Goal: Information Seeking & Learning: Learn about a topic

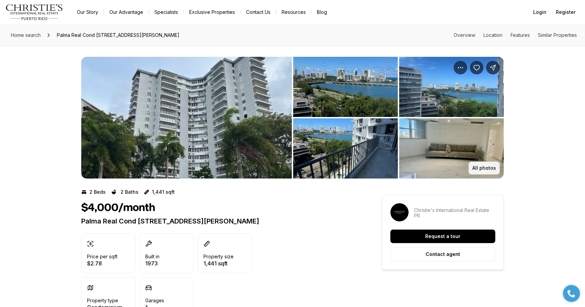
click at [479, 172] on button "All photos" at bounding box center [483, 168] width 31 height 13
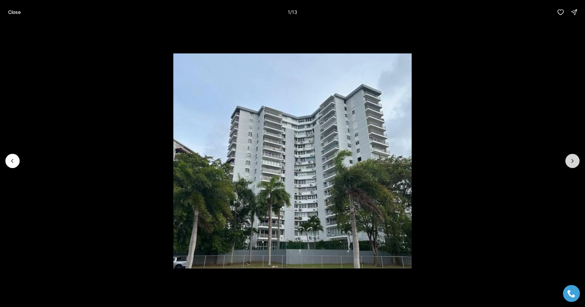
click at [576, 156] on button "Next slide" at bounding box center [572, 161] width 14 height 14
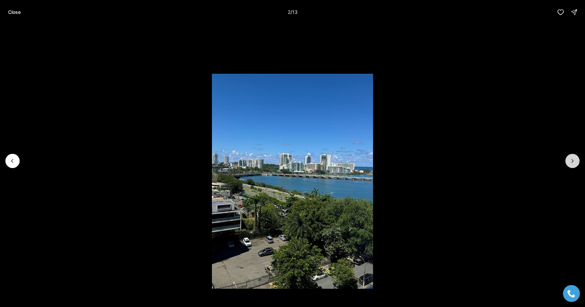
click at [574, 158] on icon "Next slide" at bounding box center [572, 161] width 7 height 7
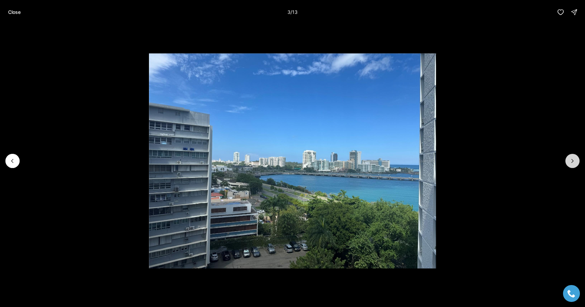
click at [573, 159] on icon "Next slide" at bounding box center [572, 161] width 7 height 7
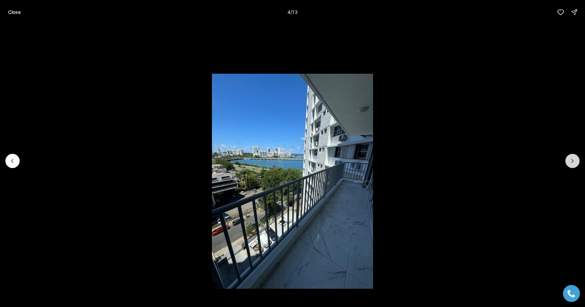
click at [573, 163] on icon "Next slide" at bounding box center [572, 161] width 7 height 7
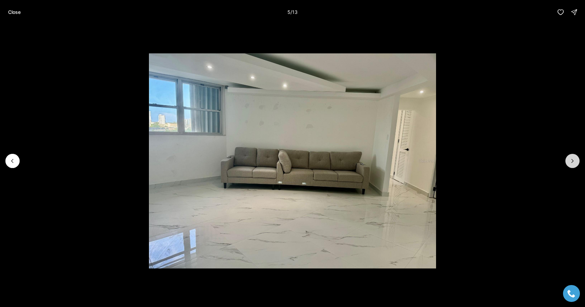
click at [573, 163] on icon "Next slide" at bounding box center [572, 161] width 7 height 7
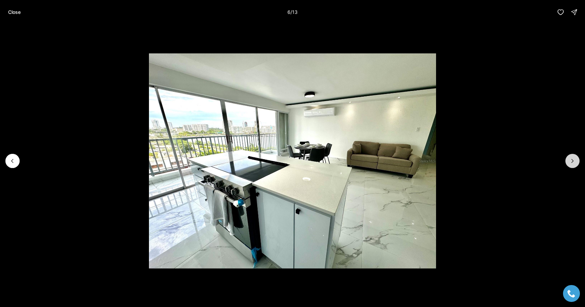
click at [573, 163] on icon "Next slide" at bounding box center [572, 161] width 7 height 7
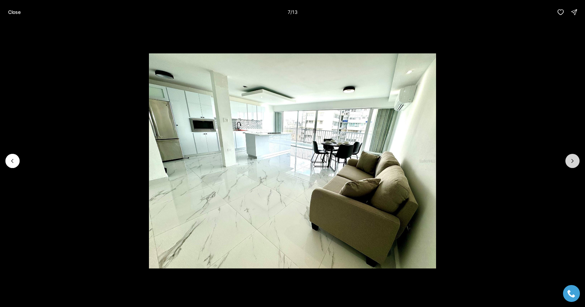
click at [573, 163] on icon "Next slide" at bounding box center [572, 161] width 7 height 7
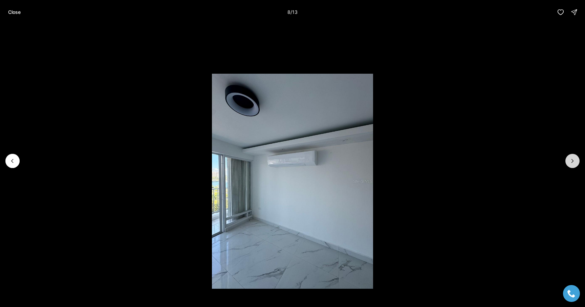
click at [573, 163] on icon "Next slide" at bounding box center [572, 161] width 7 height 7
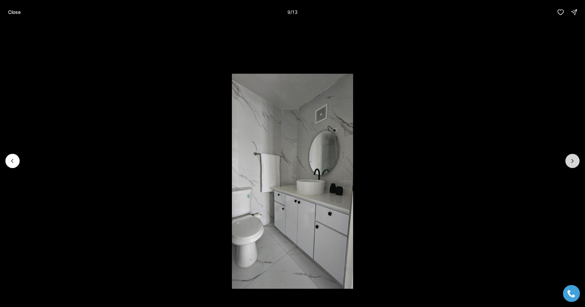
click at [573, 163] on icon "Next slide" at bounding box center [572, 161] width 7 height 7
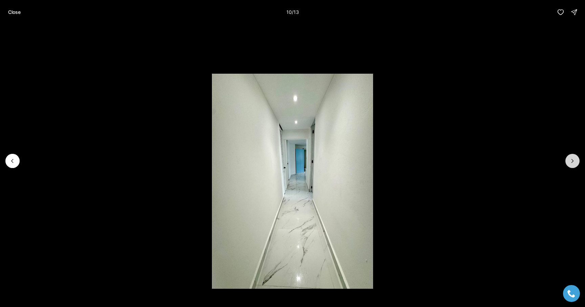
click at [573, 163] on icon "Next slide" at bounding box center [572, 161] width 7 height 7
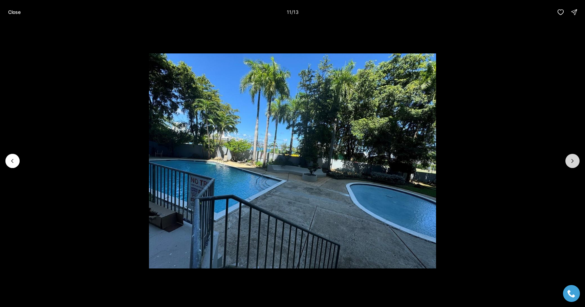
click at [573, 163] on icon "Next slide" at bounding box center [572, 161] width 7 height 7
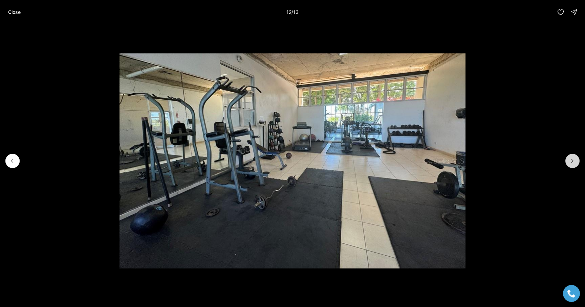
click at [573, 163] on icon "Next slide" at bounding box center [572, 161] width 7 height 7
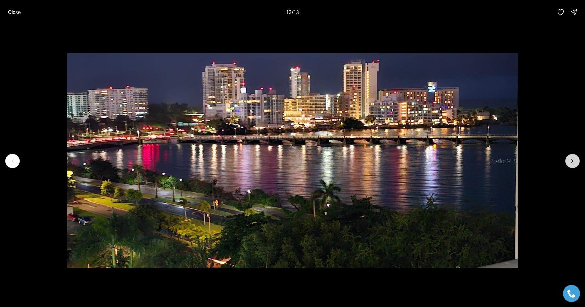
click at [573, 163] on div at bounding box center [572, 161] width 14 height 14
click at [11, 158] on icon "Previous slide" at bounding box center [12, 161] width 7 height 7
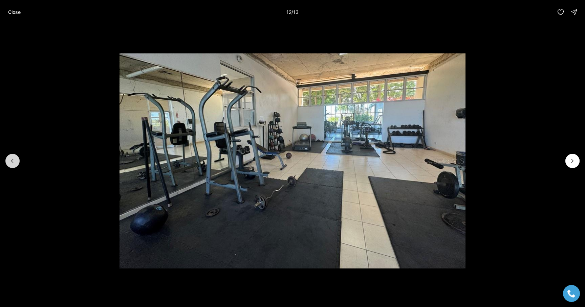
click at [11, 159] on icon "Previous slide" at bounding box center [12, 161] width 7 height 7
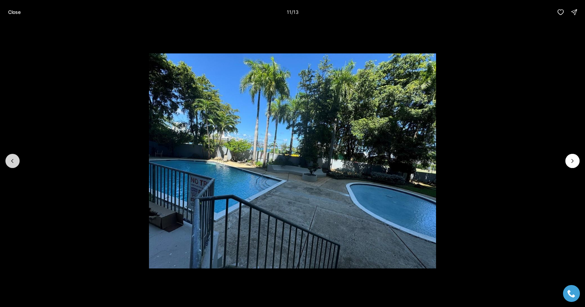
click at [10, 160] on icon "Previous slide" at bounding box center [12, 161] width 7 height 7
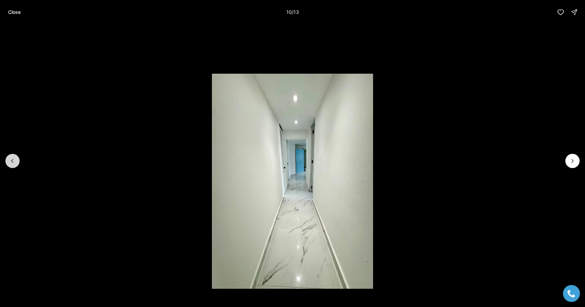
click at [10, 160] on icon "Previous slide" at bounding box center [12, 161] width 7 height 7
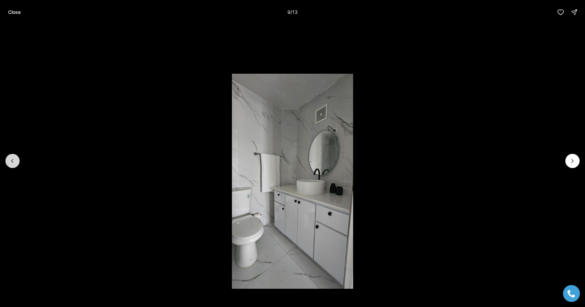
click at [10, 160] on icon "Previous slide" at bounding box center [12, 161] width 7 height 7
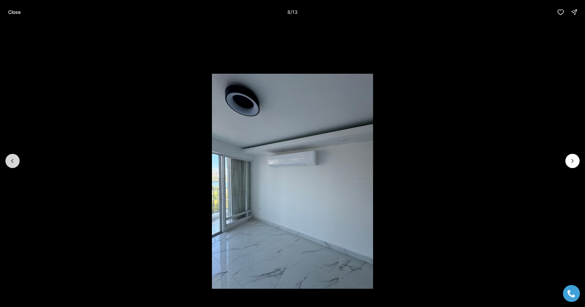
click at [10, 160] on icon "Previous slide" at bounding box center [12, 161] width 7 height 7
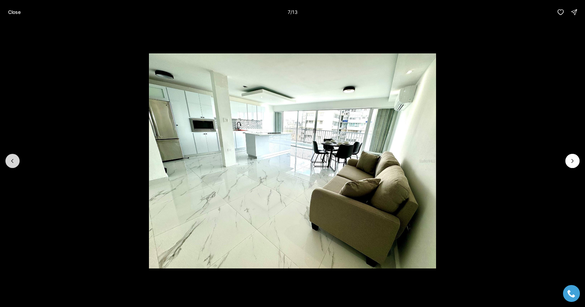
click at [10, 163] on icon "Previous slide" at bounding box center [12, 161] width 7 height 7
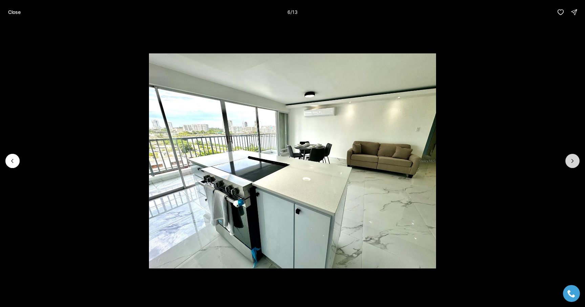
click at [565, 160] on button "Next slide" at bounding box center [572, 161] width 14 height 14
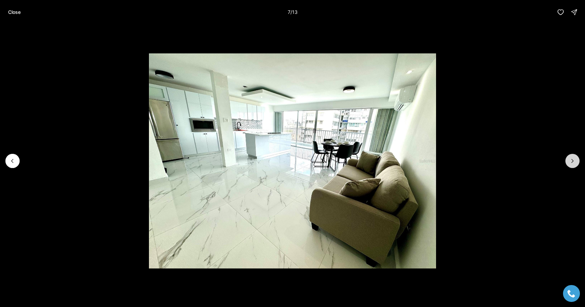
click at [565, 160] on button "Next slide" at bounding box center [572, 161] width 14 height 14
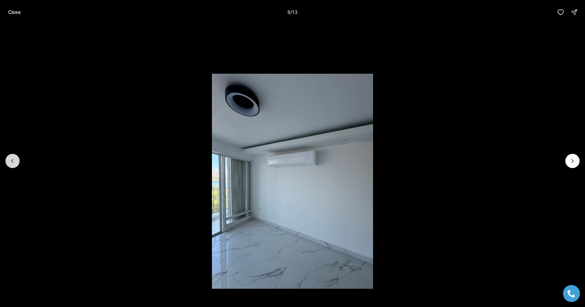
click at [17, 160] on button "Previous slide" at bounding box center [12, 161] width 14 height 14
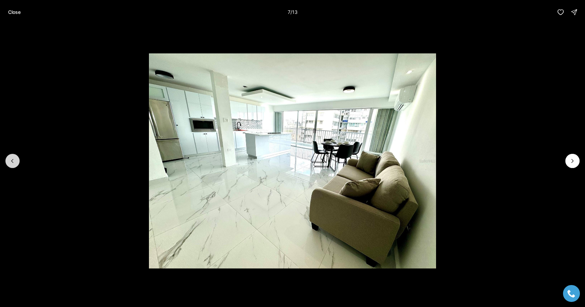
click at [13, 161] on icon "Previous slide" at bounding box center [12, 161] width 7 height 7
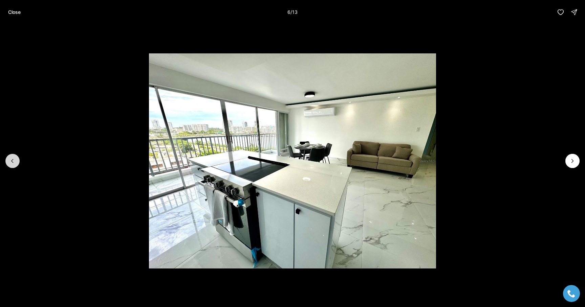
click at [13, 161] on icon "Previous slide" at bounding box center [12, 161] width 7 height 7
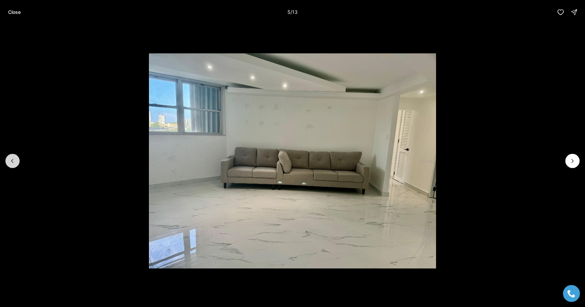
click at [13, 162] on icon "Previous slide" at bounding box center [12, 161] width 7 height 7
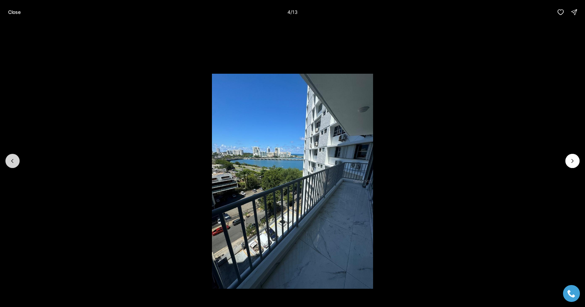
click at [13, 162] on icon "Previous slide" at bounding box center [12, 161] width 7 height 7
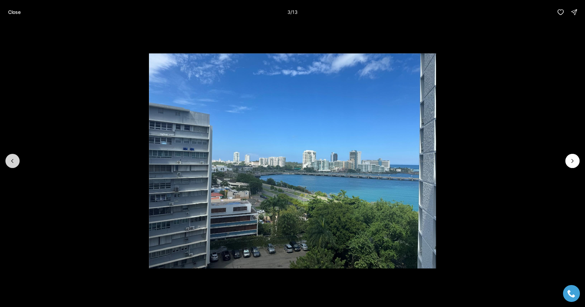
click at [13, 162] on icon "Previous slide" at bounding box center [12, 161] width 7 height 7
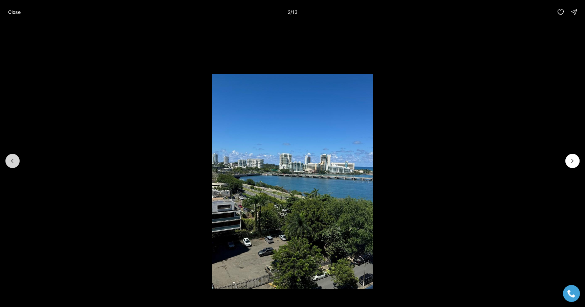
click at [13, 162] on icon "Previous slide" at bounding box center [12, 161] width 7 height 7
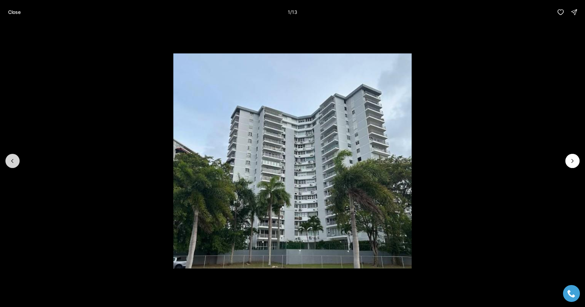
click at [13, 162] on div at bounding box center [12, 161] width 14 height 14
click at [574, 164] on icon "Next slide" at bounding box center [572, 161] width 7 height 7
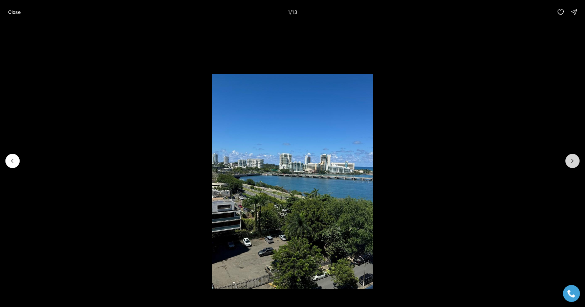
click at [574, 164] on icon "Next slide" at bounding box center [572, 161] width 7 height 7
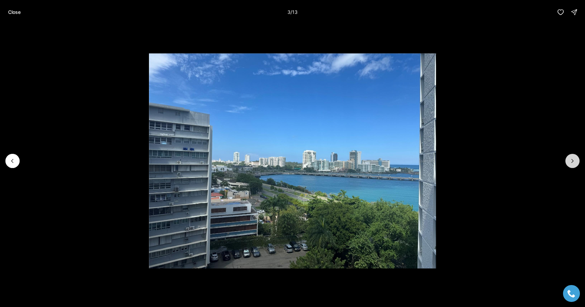
click at [574, 164] on icon "Next slide" at bounding box center [572, 161] width 7 height 7
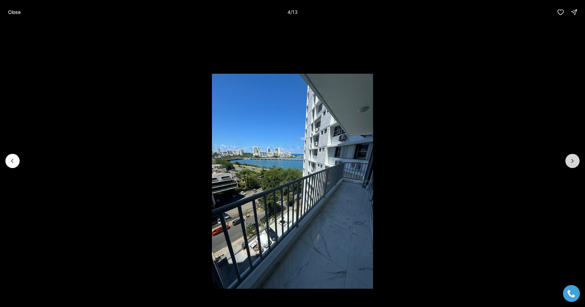
click at [574, 164] on icon "Next slide" at bounding box center [572, 161] width 7 height 7
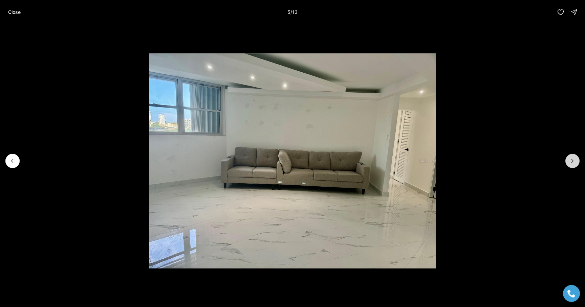
click at [574, 164] on icon "Next slide" at bounding box center [572, 161] width 7 height 7
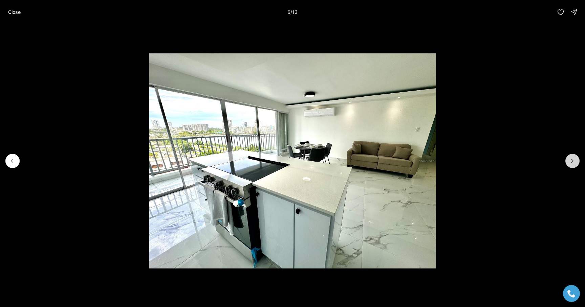
click at [574, 164] on icon "Next slide" at bounding box center [572, 161] width 7 height 7
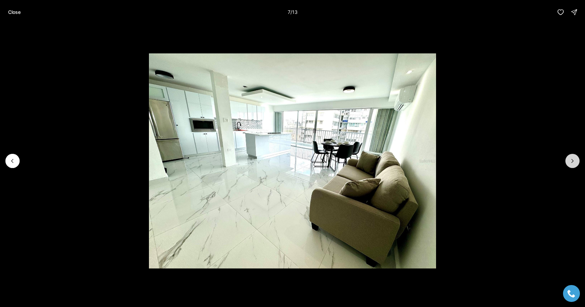
click at [574, 164] on icon "Next slide" at bounding box center [572, 161] width 7 height 7
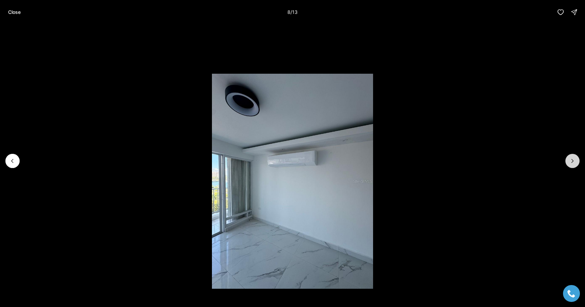
click at [574, 164] on icon "Next slide" at bounding box center [572, 161] width 7 height 7
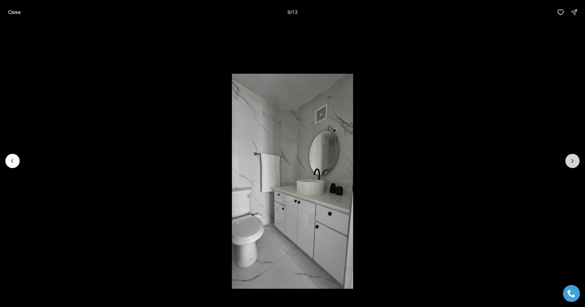
click at [574, 164] on icon "Next slide" at bounding box center [572, 161] width 7 height 7
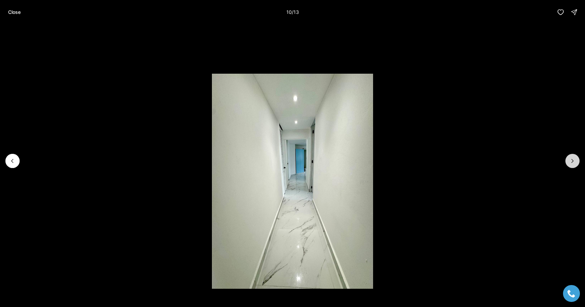
click at [574, 164] on icon "Next slide" at bounding box center [572, 161] width 7 height 7
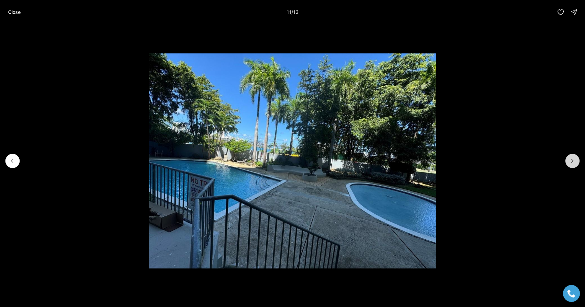
click at [574, 164] on icon "Next slide" at bounding box center [572, 161] width 7 height 7
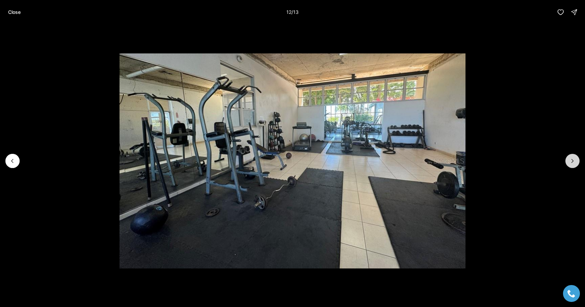
click at [574, 164] on icon "Next slide" at bounding box center [572, 161] width 7 height 7
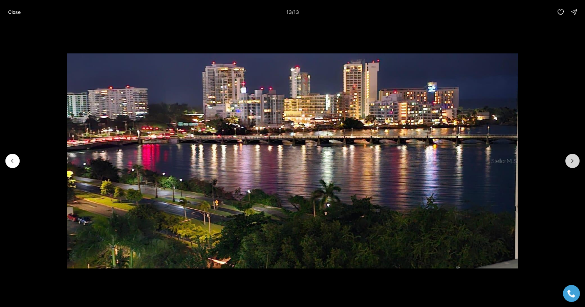
click at [574, 164] on div at bounding box center [572, 161] width 14 height 14
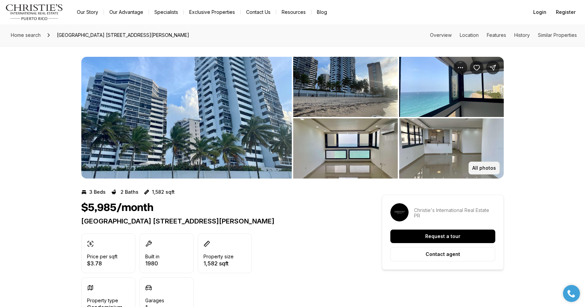
click at [476, 166] on p "All photos" at bounding box center [484, 167] width 24 height 5
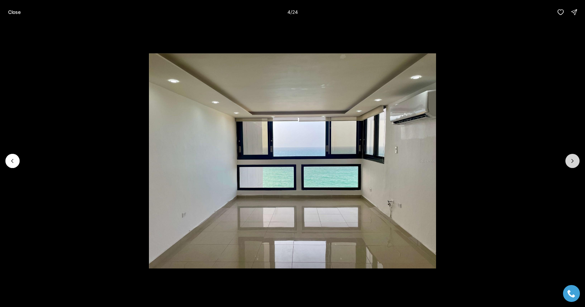
click at [573, 163] on icon "Next slide" at bounding box center [572, 161] width 7 height 7
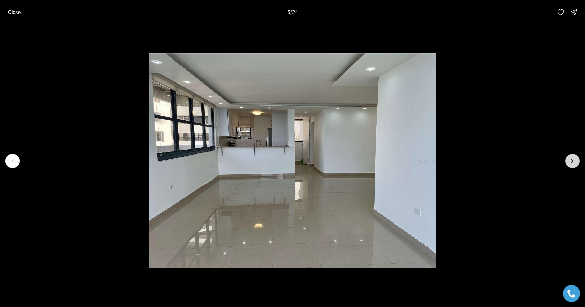
click at [572, 163] on icon "Next slide" at bounding box center [572, 161] width 7 height 7
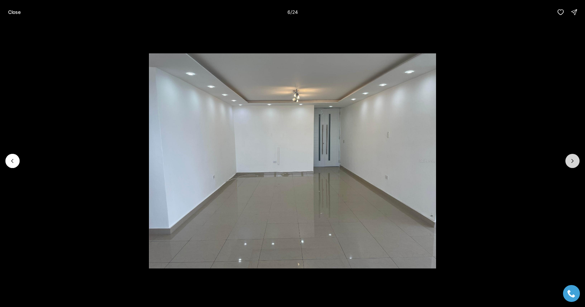
click at [572, 163] on icon "Next slide" at bounding box center [572, 161] width 7 height 7
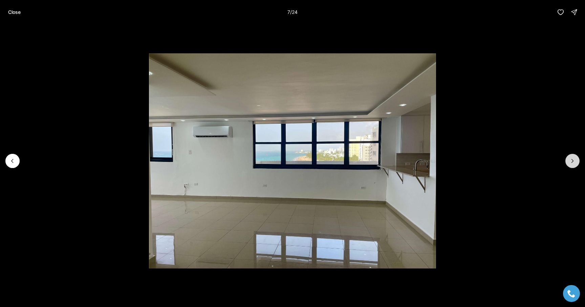
click at [572, 163] on icon "Next slide" at bounding box center [572, 161] width 7 height 7
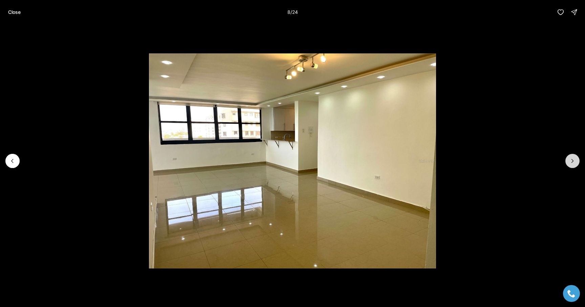
click at [572, 163] on icon "Next slide" at bounding box center [572, 161] width 7 height 7
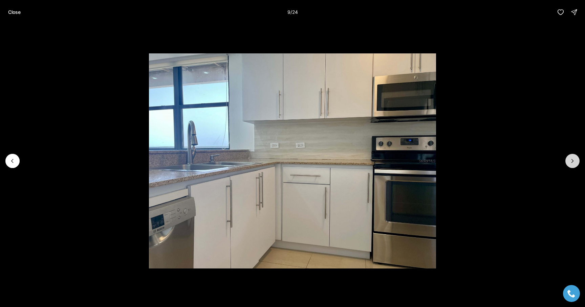
click at [572, 163] on icon "Next slide" at bounding box center [572, 161] width 7 height 7
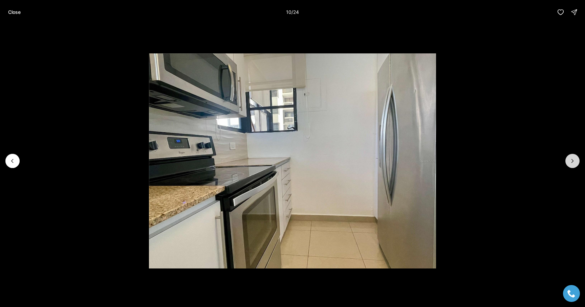
click at [572, 163] on icon "Next slide" at bounding box center [572, 161] width 7 height 7
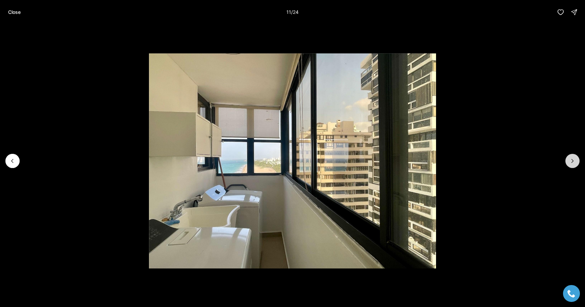
click at [572, 163] on icon "Next slide" at bounding box center [572, 161] width 7 height 7
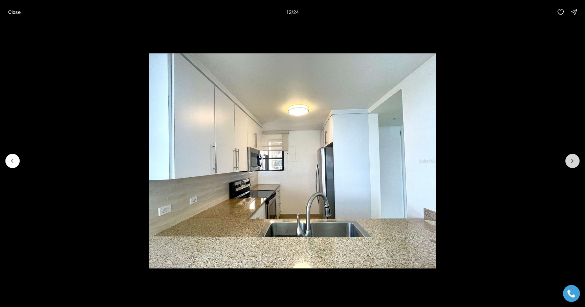
click at [572, 163] on icon "Next slide" at bounding box center [572, 161] width 7 height 7
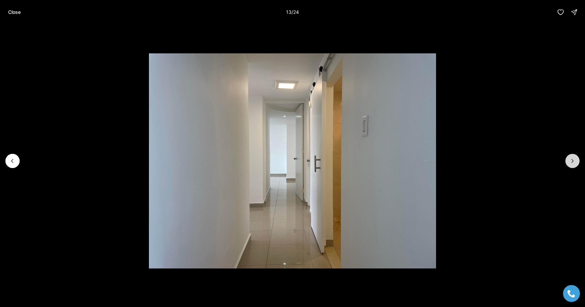
click at [572, 163] on icon "Next slide" at bounding box center [572, 161] width 7 height 7
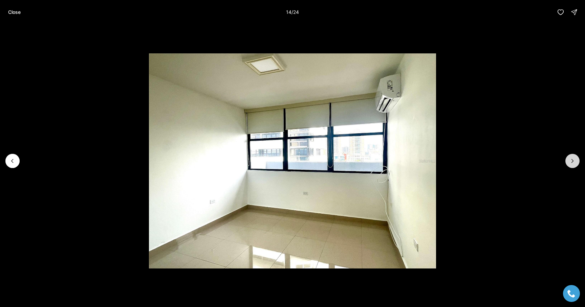
click at [572, 163] on icon "Next slide" at bounding box center [572, 161] width 7 height 7
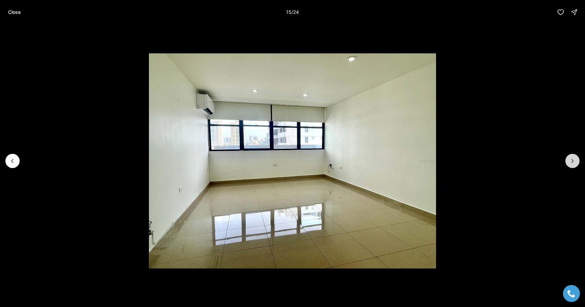
click at [572, 163] on icon "Next slide" at bounding box center [572, 161] width 7 height 7
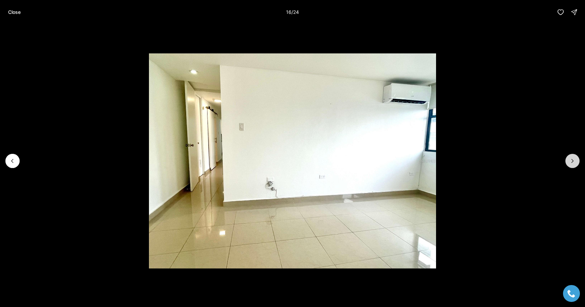
click at [572, 163] on icon "Next slide" at bounding box center [572, 161] width 7 height 7
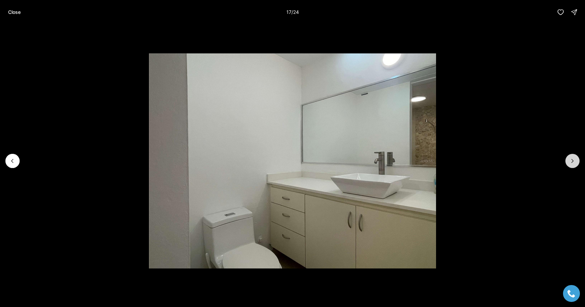
click at [572, 163] on icon "Next slide" at bounding box center [572, 161] width 7 height 7
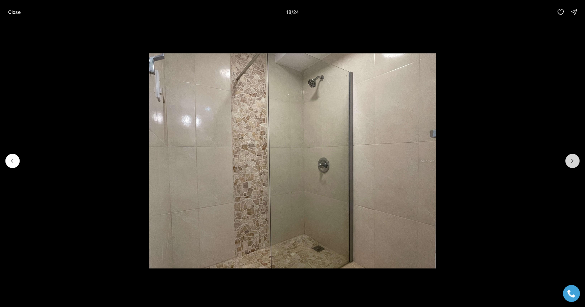
click at [572, 163] on icon "Next slide" at bounding box center [572, 161] width 7 height 7
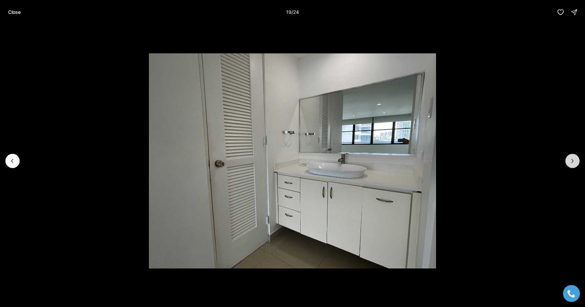
click at [572, 163] on icon "Next slide" at bounding box center [572, 161] width 7 height 7
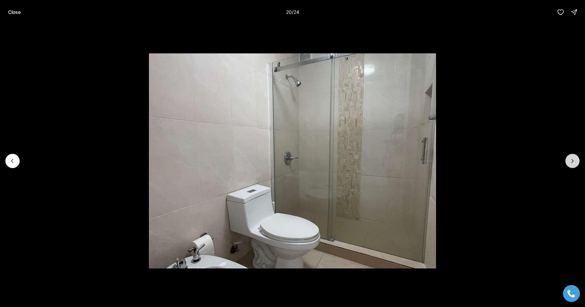
click at [572, 163] on icon "Next slide" at bounding box center [572, 161] width 7 height 7
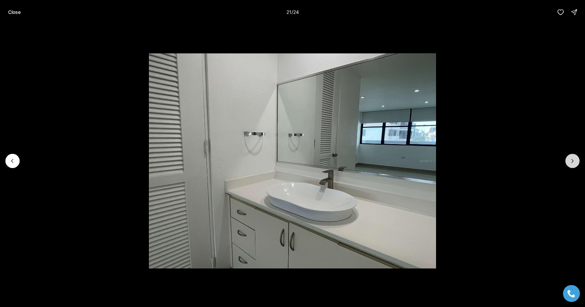
click at [572, 163] on icon "Next slide" at bounding box center [572, 161] width 7 height 7
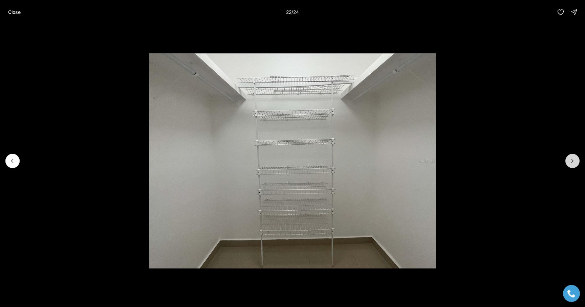
click at [572, 163] on icon "Next slide" at bounding box center [572, 161] width 7 height 7
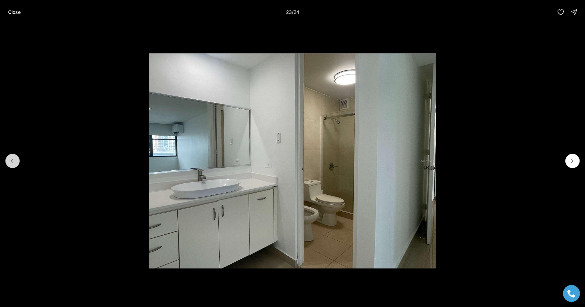
click at [7, 158] on button "Previous slide" at bounding box center [12, 161] width 14 height 14
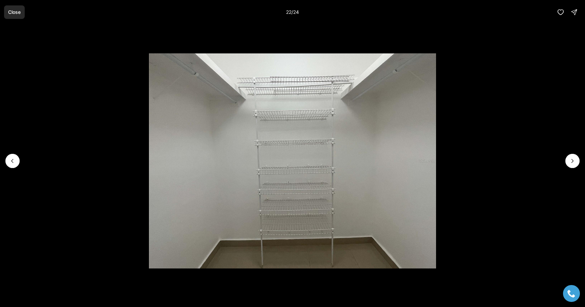
click at [12, 12] on p "Close" at bounding box center [14, 11] width 13 height 5
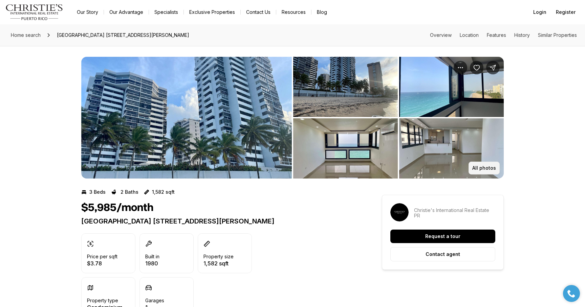
click at [488, 163] on button "All photos" at bounding box center [483, 168] width 31 height 13
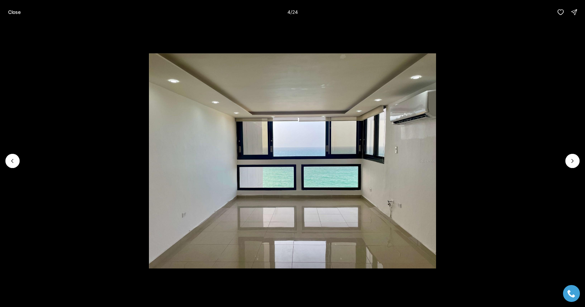
click at [578, 156] on li "4 of 24" at bounding box center [292, 160] width 585 height 273
click at [571, 161] on icon "Next slide" at bounding box center [572, 161] width 7 height 7
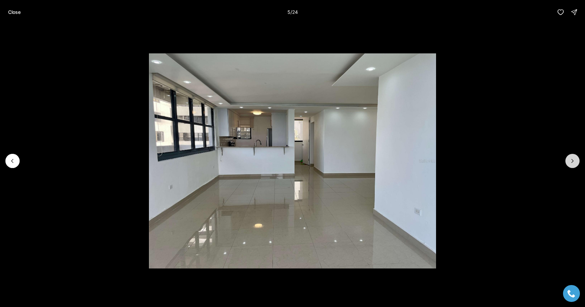
click at [570, 162] on icon "Next slide" at bounding box center [572, 161] width 7 height 7
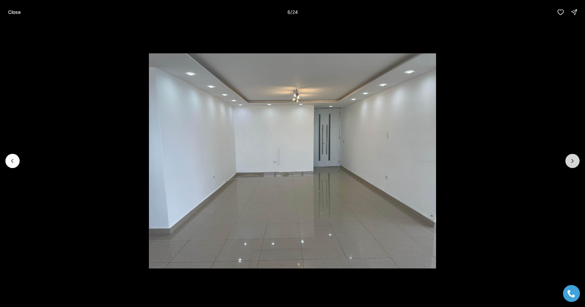
click at [570, 162] on icon "Next slide" at bounding box center [572, 161] width 7 height 7
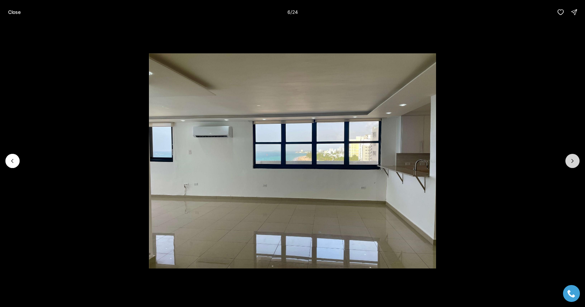
click at [570, 162] on icon "Next slide" at bounding box center [572, 161] width 7 height 7
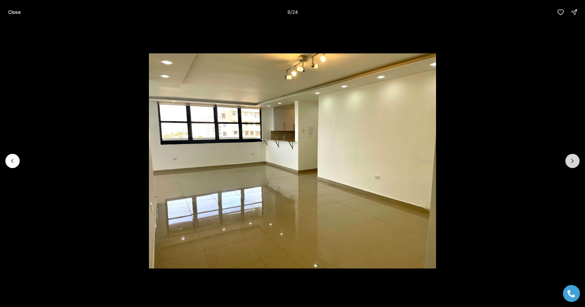
click at [570, 162] on icon "Next slide" at bounding box center [572, 161] width 7 height 7
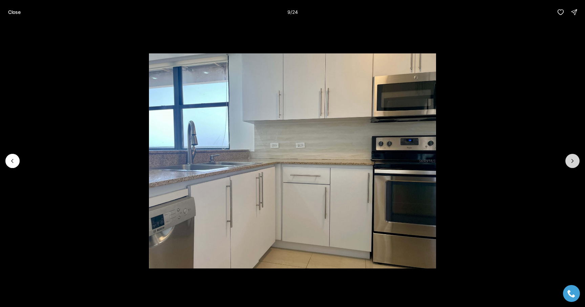
click at [570, 162] on icon "Next slide" at bounding box center [572, 161] width 7 height 7
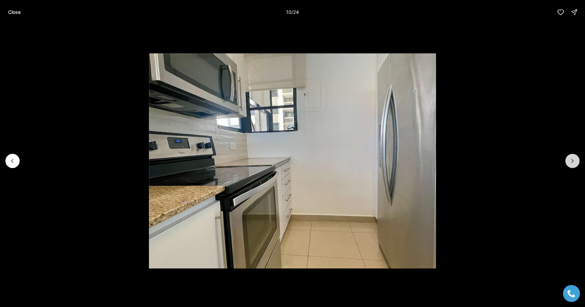
click at [570, 162] on icon "Next slide" at bounding box center [572, 161] width 7 height 7
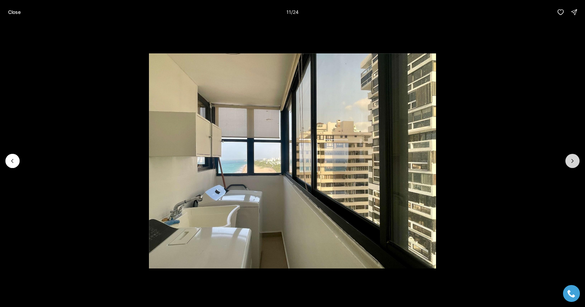
click at [570, 163] on icon "Next slide" at bounding box center [572, 161] width 7 height 7
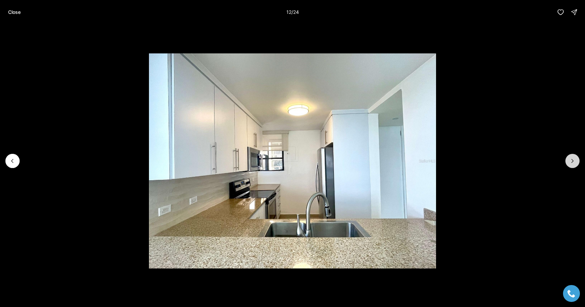
click at [570, 163] on icon "Next slide" at bounding box center [572, 161] width 7 height 7
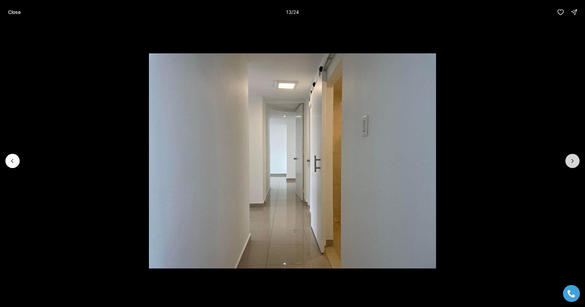
click at [570, 163] on icon "Next slide" at bounding box center [572, 161] width 7 height 7
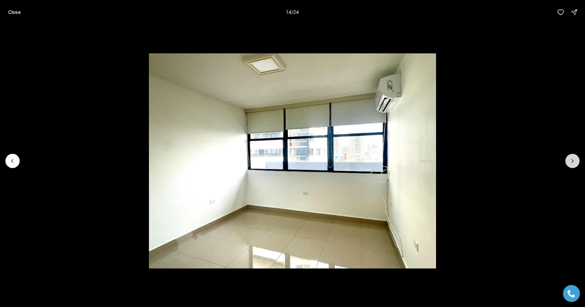
click at [570, 163] on icon "Next slide" at bounding box center [572, 161] width 7 height 7
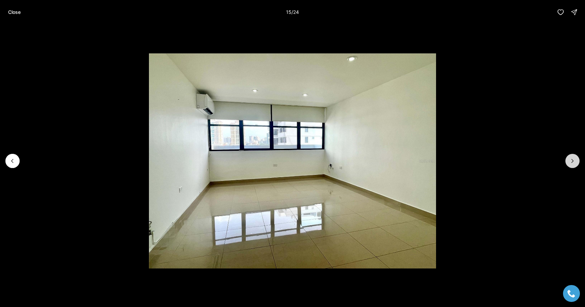
click at [570, 163] on icon "Next slide" at bounding box center [572, 161] width 7 height 7
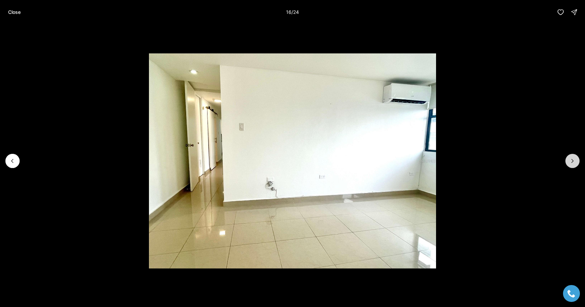
click at [570, 163] on icon "Next slide" at bounding box center [572, 161] width 7 height 7
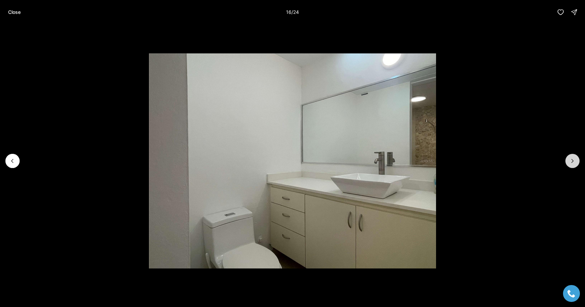
click at [570, 163] on icon "Next slide" at bounding box center [572, 161] width 7 height 7
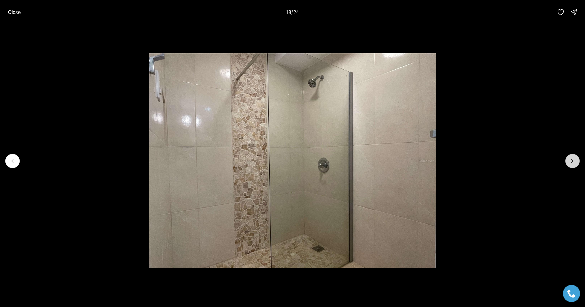
click at [570, 163] on icon "Next slide" at bounding box center [572, 161] width 7 height 7
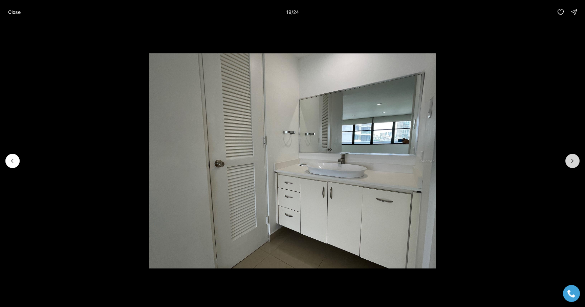
click at [570, 163] on icon "Next slide" at bounding box center [572, 161] width 7 height 7
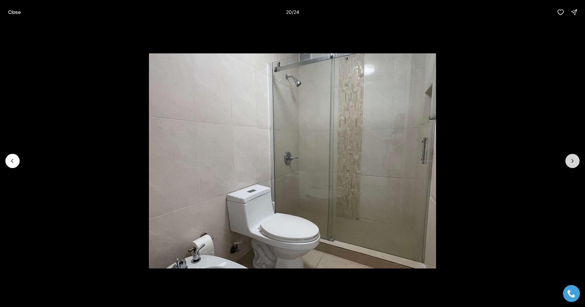
click at [570, 163] on icon "Next slide" at bounding box center [572, 161] width 7 height 7
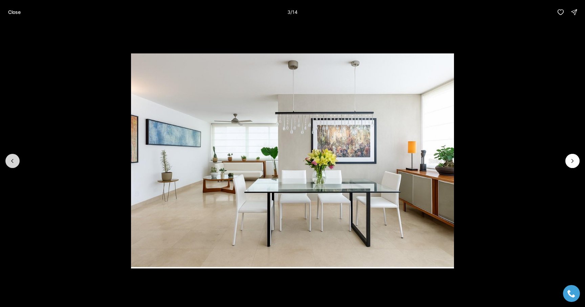
click at [10, 163] on icon "Previous slide" at bounding box center [12, 161] width 7 height 7
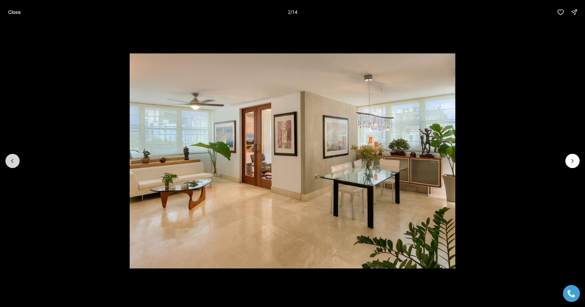
click at [12, 163] on icon "Previous slide" at bounding box center [12, 161] width 7 height 7
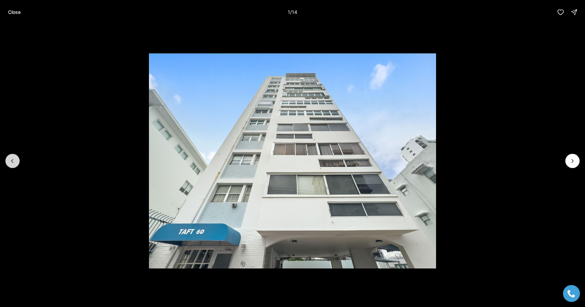
click at [12, 163] on div at bounding box center [12, 161] width 14 height 14
click at [16, 10] on p "Close" at bounding box center [14, 11] width 13 height 5
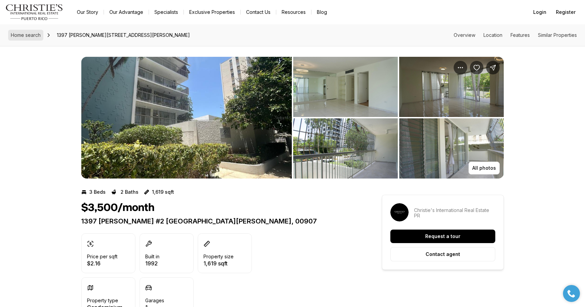
click at [34, 36] on span "Home search" at bounding box center [26, 35] width 30 height 6
click at [37, 34] on span "Home search" at bounding box center [26, 35] width 30 height 6
click at [39, 14] on img "Main navigation" at bounding box center [34, 12] width 58 height 16
click img "Main navigation"
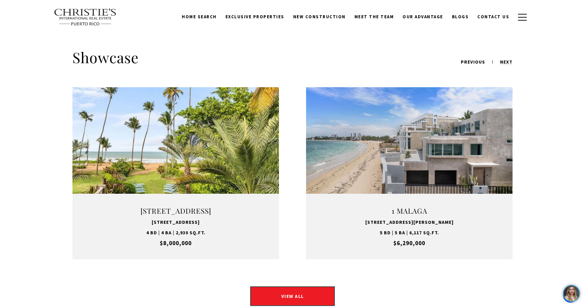
scroll to position [817, 0]
